Goal: Communication & Community: Share content

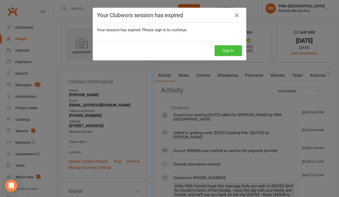
click at [228, 49] on button "Sign In" at bounding box center [228, 50] width 27 height 11
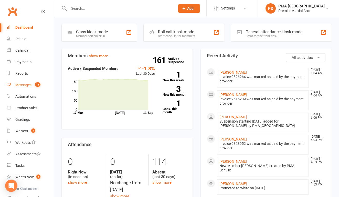
click at [16, 85] on div "Messages" at bounding box center [23, 85] width 16 height 4
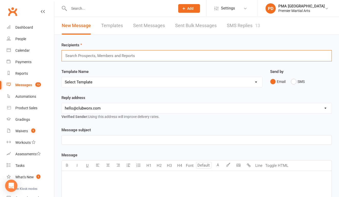
click at [102, 58] on input "text" at bounding box center [102, 56] width 75 height 7
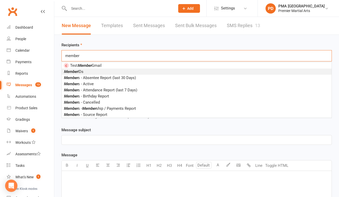
type input "member"
click at [102, 74] on li "Member IDs" at bounding box center [197, 72] width 270 height 6
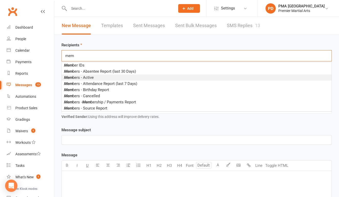
type input "mem"
click at [112, 78] on li "Mem bers - Active" at bounding box center [197, 78] width 270 height 6
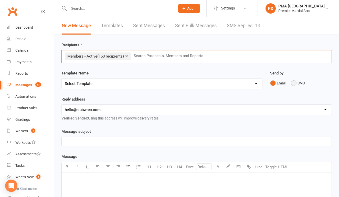
click at [294, 83] on button "SMS" at bounding box center [298, 83] width 14 height 10
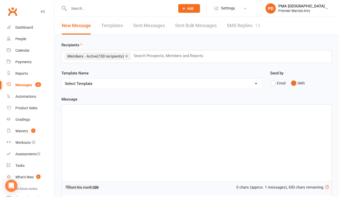
click at [186, 137] on div "﻿" at bounding box center [197, 143] width 270 height 77
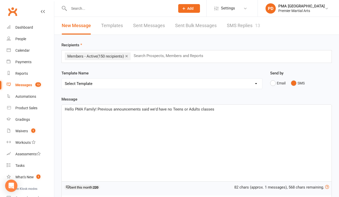
click at [112, 109] on span "Hello PMA Family! Previous announcements said we'd have no Teens or Adults clas…" at bounding box center [140, 109] width 150 height 5
click at [235, 111] on p "Hello PMA Family! Previous in-person announcements said we'd have no Teens or A…" at bounding box center [197, 109] width 264 height 6
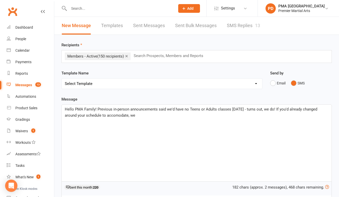
click at [112, 116] on span "Hello PMA Family! Previous in-person announcements said we'd have no Teens or A…" at bounding box center [192, 112] width 254 height 11
click at [133, 116] on p "Hello PMA Family! Previous in-person announcements said we'd have no Teens or A…" at bounding box center [197, 112] width 264 height 12
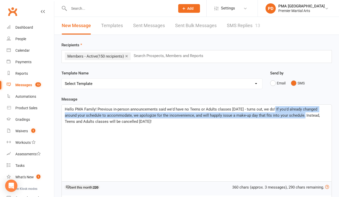
drag, startPoint x: 293, startPoint y: 117, endPoint x: 272, endPoint y: 109, distance: 21.6
click at [272, 109] on span "Hello PMA Family! Previous in-person announcements said we'd have no Teens or A…" at bounding box center [193, 115] width 256 height 17
copy span "If you'd already changed around your schedule to accommodate, we apologize for …"
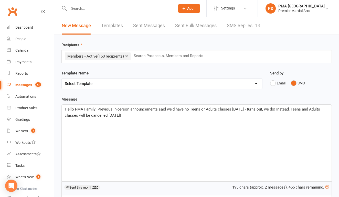
click at [239, 110] on span "Hello PMA Family! Previous in-person announcements said we'd have no Teens or A…" at bounding box center [193, 112] width 256 height 11
click at [236, 115] on p "Hello PMA Family! Previous in-person announcements said we'd have no Teens or A…" at bounding box center [197, 112] width 264 height 12
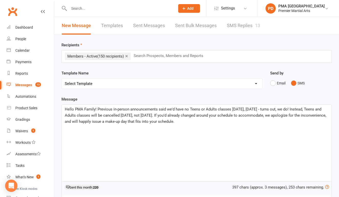
click at [240, 109] on span "Hello PMA Family! Previous in-person announcements said we'd have no Teens or A…" at bounding box center [196, 115] width 263 height 17
click at [288, 108] on span "Hello PMA Family! Previous in-person announcements said we'd have no Teens or A…" at bounding box center [196, 115] width 263 height 17
click at [253, 125] on div "Hello PMA Family! Previous in-person announcements said we'd have no Teens or A…" at bounding box center [197, 143] width 270 height 77
click at [317, 110] on span "Hello PMA Family! Previous in-person announcements said we'd have no Teens or A…" at bounding box center [196, 115] width 263 height 17
click at [289, 121] on span "Hello PMA Family! Previous in-person announcements said we'd have no Teens or A…" at bounding box center [196, 115] width 263 height 17
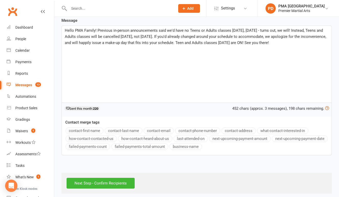
scroll to position [80, 0]
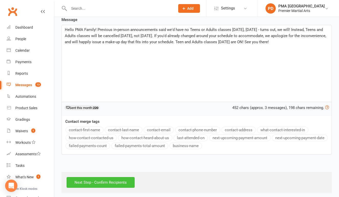
click at [131, 181] on input "Next Step - Confirm Recipients" at bounding box center [101, 182] width 68 height 11
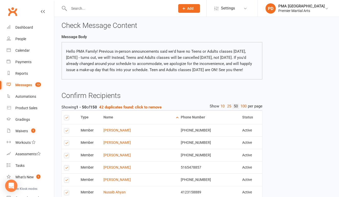
scroll to position [25, 0]
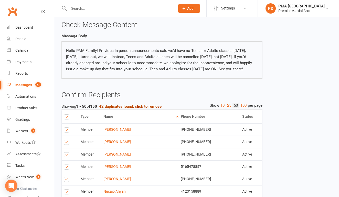
click at [141, 109] on strong "42 duplicates found: click to remove" at bounding box center [130, 106] width 63 height 5
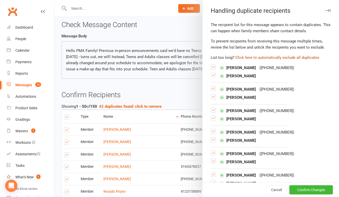
click at [255, 57] on button "Click here to automatically exclude all duplicates" at bounding box center [277, 58] width 84 height 6
click at [312, 188] on button "Confirm Changes" at bounding box center [312, 190] width 44 height 9
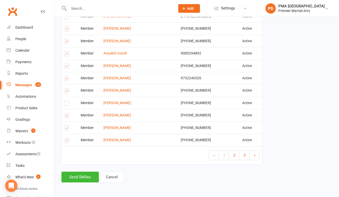
scroll to position [627, 0]
click at [86, 174] on button "Send SMSes" at bounding box center [79, 177] width 37 height 11
